Goal: Task Accomplishment & Management: Manage account settings

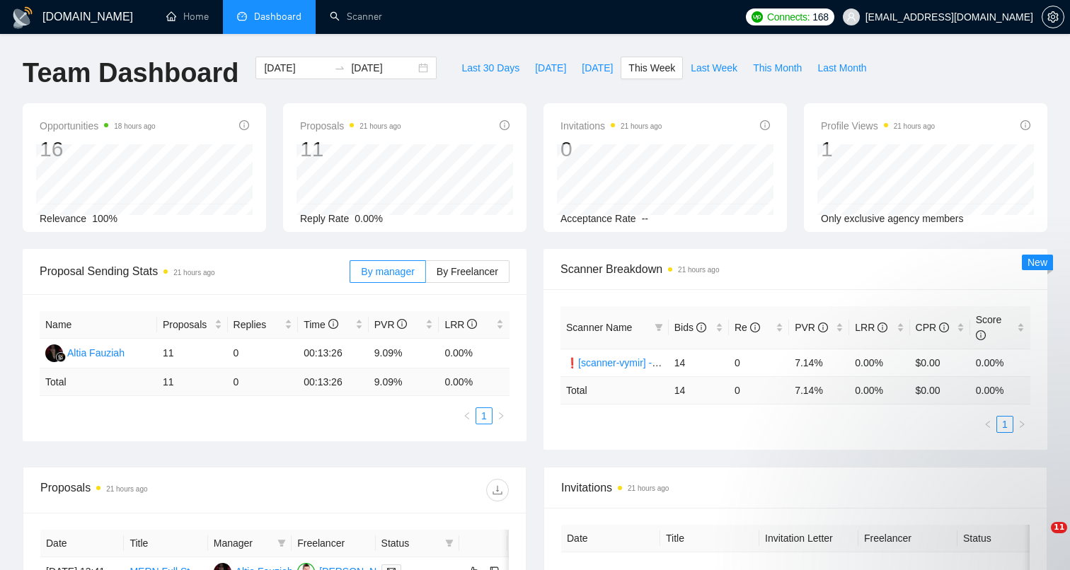
click at [1060, 11] on button "button" at bounding box center [1052, 17] width 23 height 23
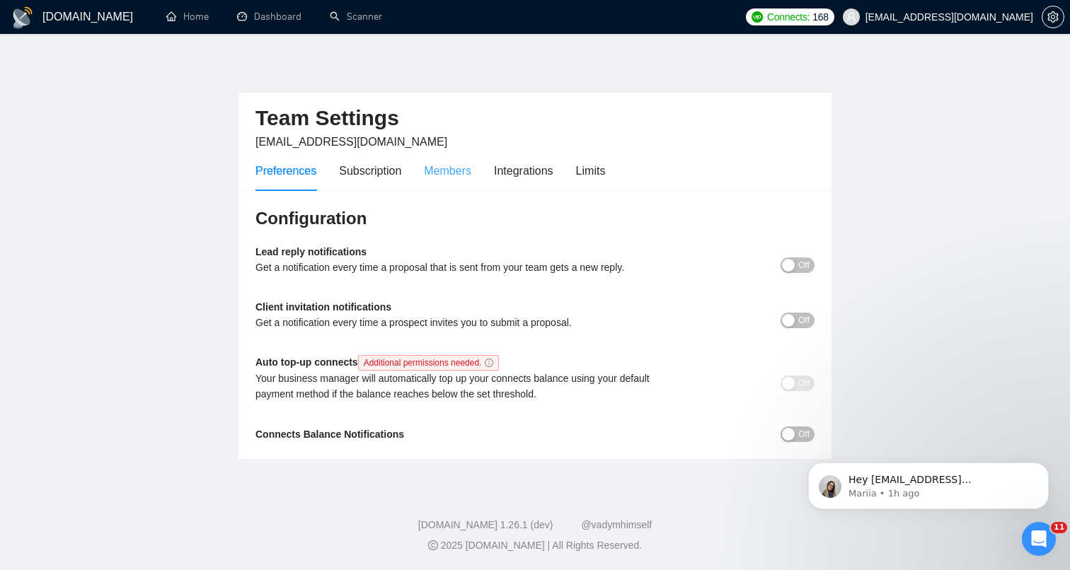
click at [471, 155] on div "Members" at bounding box center [447, 171] width 47 height 40
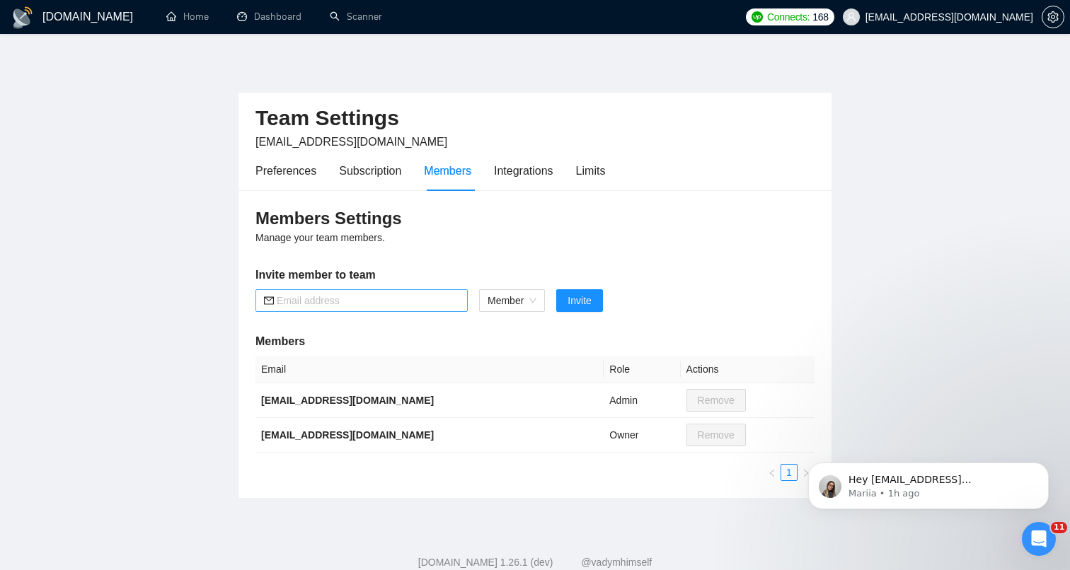
click at [442, 297] on input "text" at bounding box center [368, 301] width 183 height 16
paste input "[EMAIL_ADDRESS][DOMAIN_NAME]"
type input "[EMAIL_ADDRESS][DOMAIN_NAME]"
click at [591, 308] on span "Invite" at bounding box center [578, 301] width 23 height 16
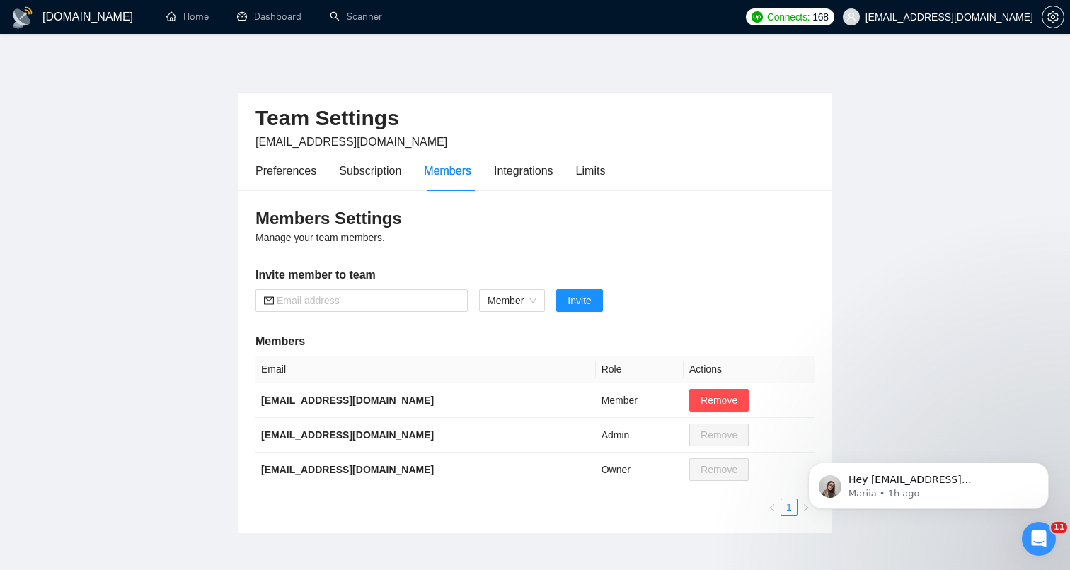
click at [733, 223] on h3 "Members Settings" at bounding box center [534, 218] width 559 height 23
click at [279, 13] on link "Dashboard" at bounding box center [269, 17] width 64 height 12
